Goal: Task Accomplishment & Management: Manage account settings

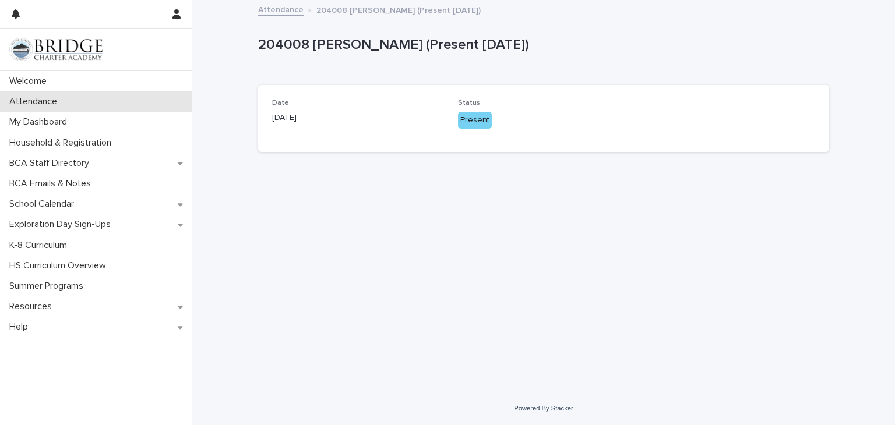
click at [61, 97] on p "Attendance" at bounding box center [36, 101] width 62 height 11
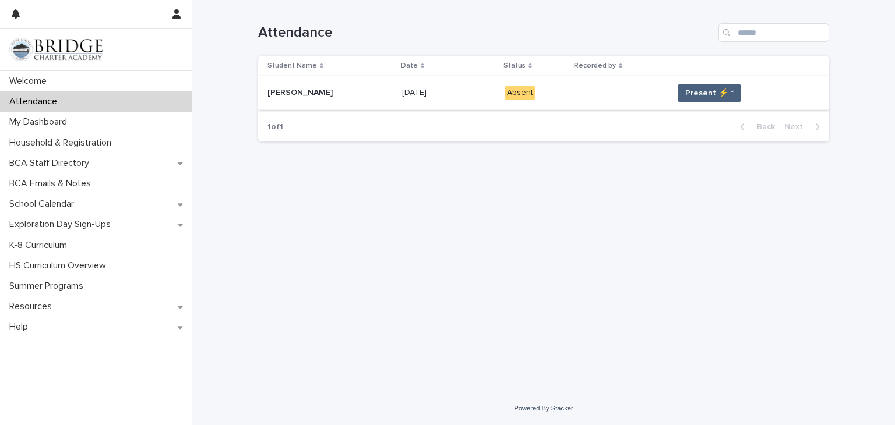
click at [704, 84] on button "Present ⚡ *" at bounding box center [709, 93] width 63 height 19
click at [707, 90] on span "Present ⚡ *" at bounding box center [709, 93] width 48 height 12
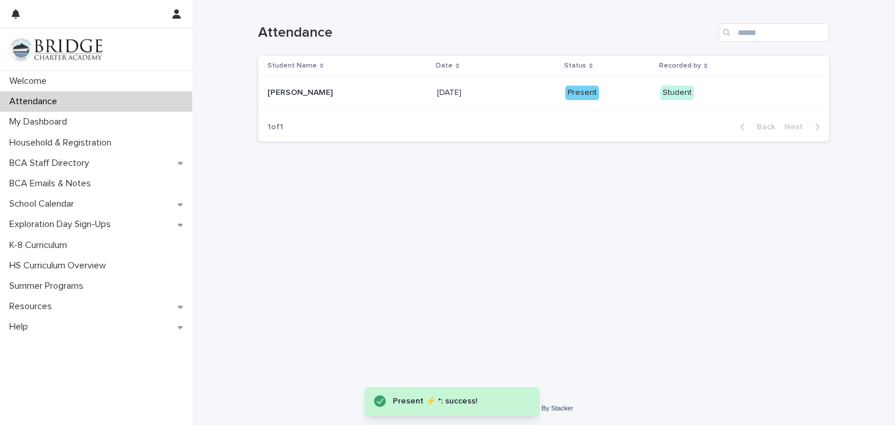
click at [578, 94] on div "Present" at bounding box center [582, 93] width 34 height 15
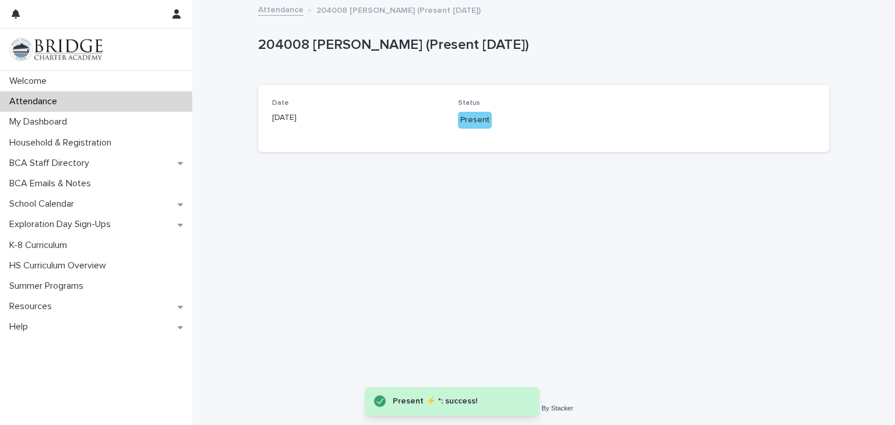
click at [578, 94] on div "Date [DATE] Status Present" at bounding box center [543, 118] width 571 height 67
drag, startPoint x: 578, startPoint y: 94, endPoint x: 714, endPoint y: 247, distance: 204.7
click at [714, 247] on div "Loading... Saving… Loading... Saving… 204008 [PERSON_NAME] (Present [DATE]) 204…" at bounding box center [543, 182] width 583 height 362
